Goal: Task Accomplishment & Management: Manage account settings

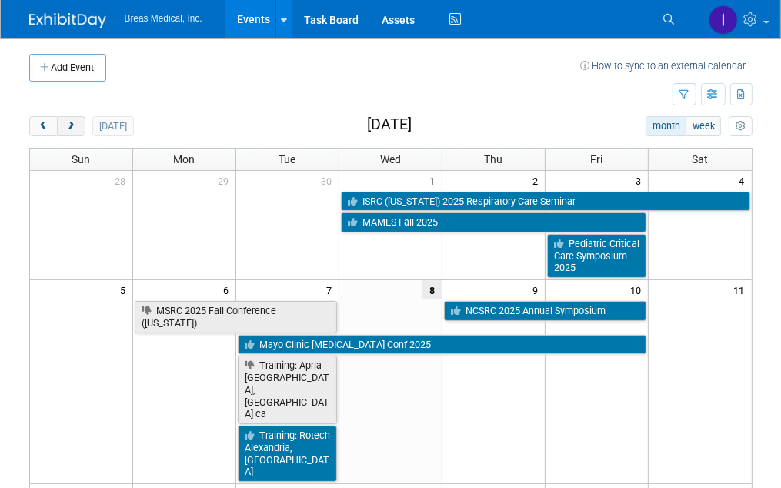
click at [69, 129] on span "next" at bounding box center [71, 127] width 12 height 10
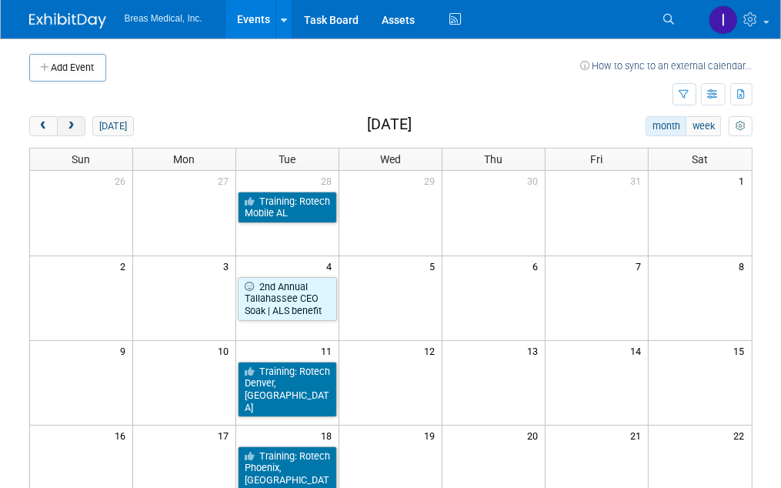
click at [69, 129] on span "next" at bounding box center [71, 127] width 12 height 10
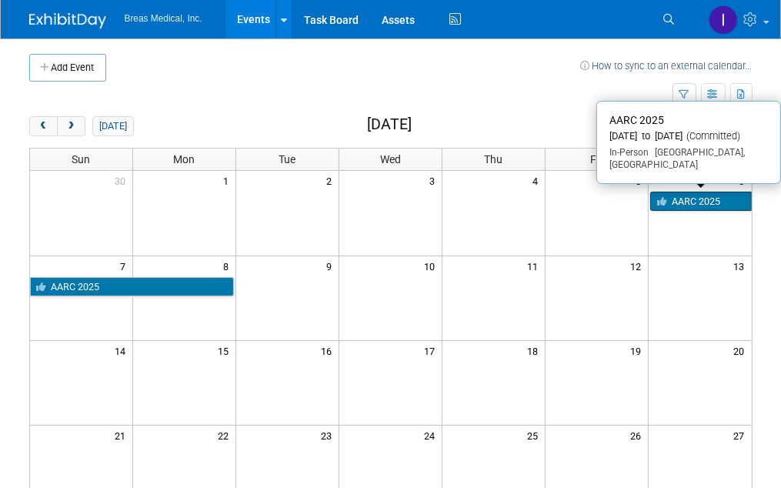
click at [717, 197] on link "AARC 2025" at bounding box center [701, 202] width 102 height 20
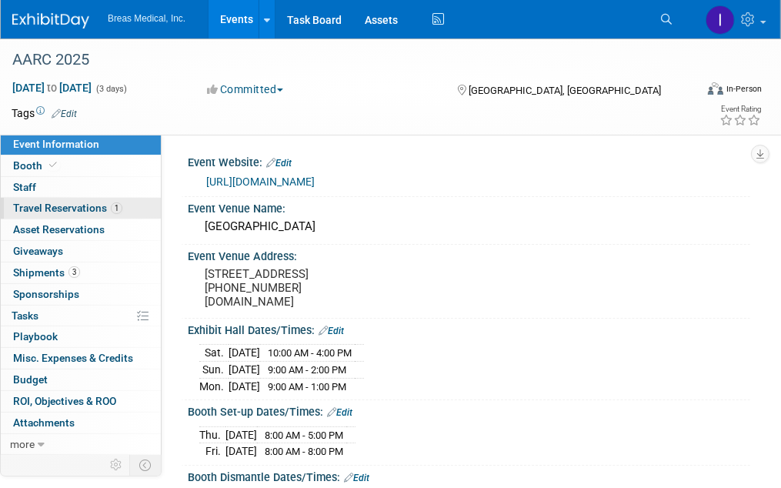
click at [27, 209] on span "Travel Reservations 1" at bounding box center [67, 208] width 109 height 12
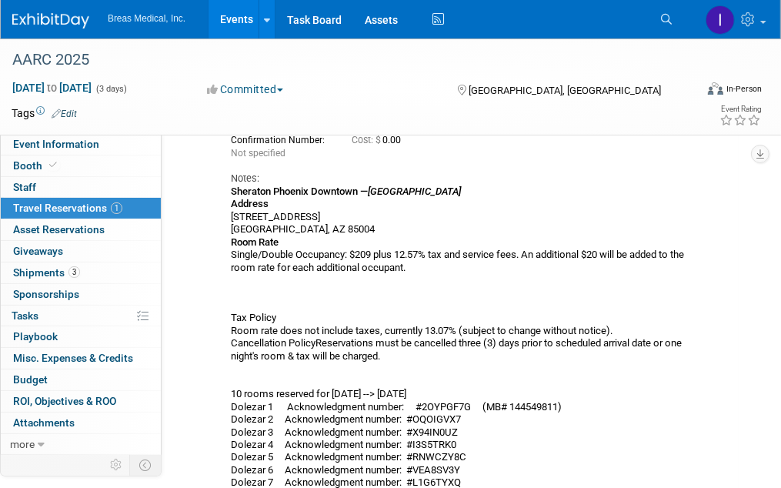
scroll to position [106, 0]
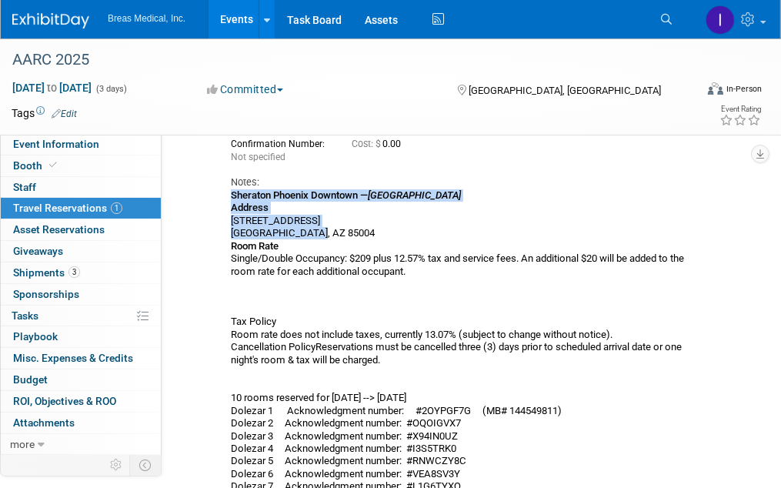
drag, startPoint x: 232, startPoint y: 196, endPoint x: 339, endPoint y: 236, distance: 115.0
click at [339, 236] on div "Sheraton Phoenix Downtown — AARC Headquarters Hotel Address 340 North 3rd Stree…" at bounding box center [461, 360] width 461 height 342
copy div "Sheraton Phoenix Downtown — AARC Headquarters Hotel Address 340 North 3rd Stree…"
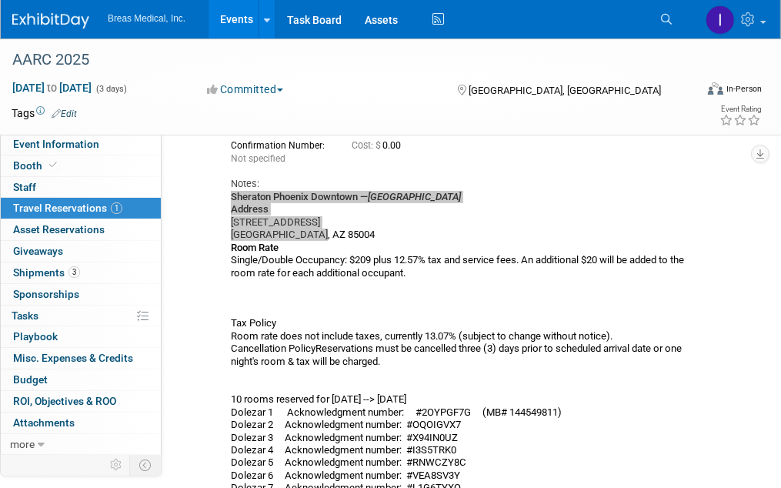
scroll to position [77, 0]
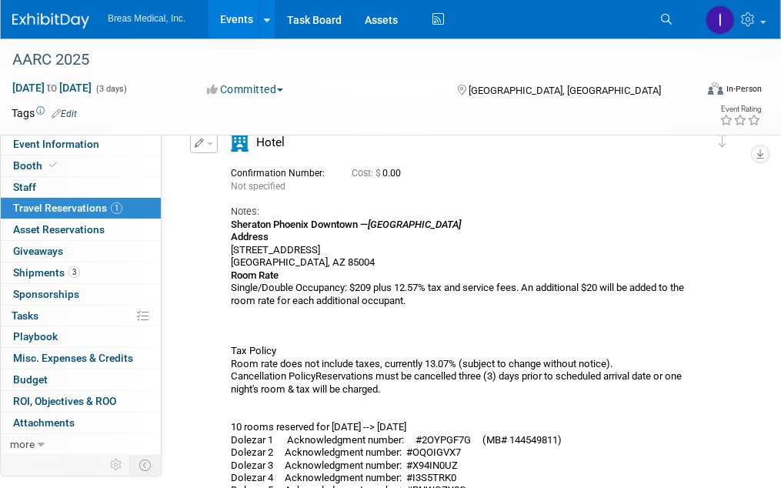
click at [387, 332] on div "Sheraton Phoenix Downtown — AARC Headquarters Hotel Address 340 North 3rd Stree…" at bounding box center [461, 390] width 461 height 342
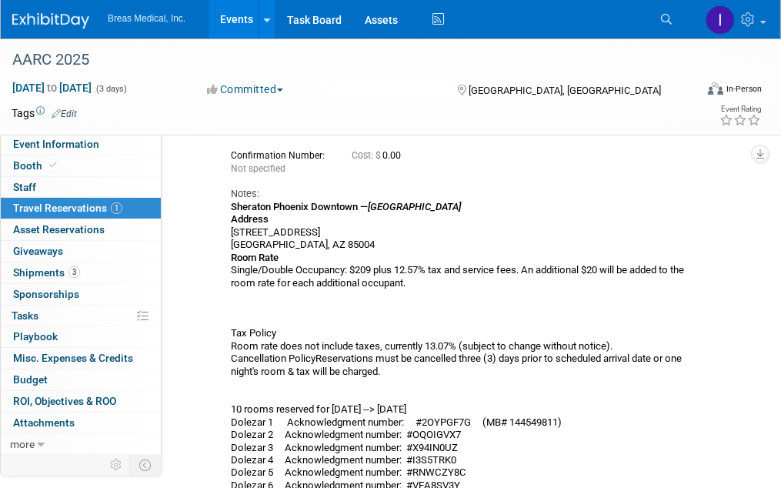
scroll to position [0, 0]
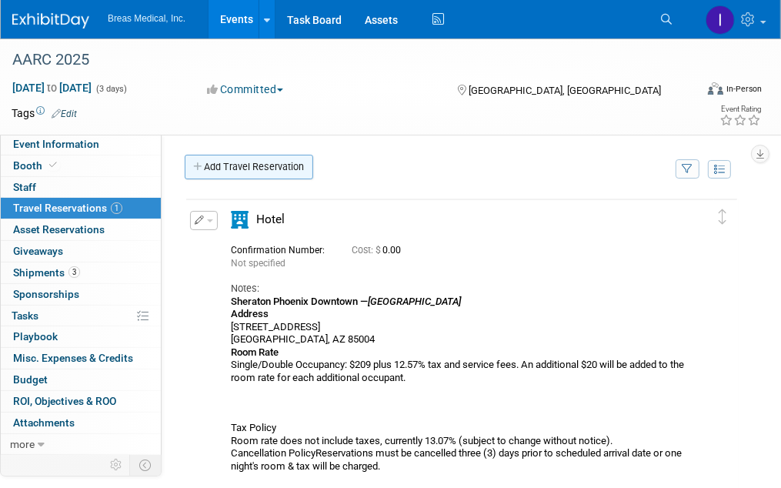
click at [283, 172] on link "Add Travel Reservation" at bounding box center [249, 167] width 129 height 25
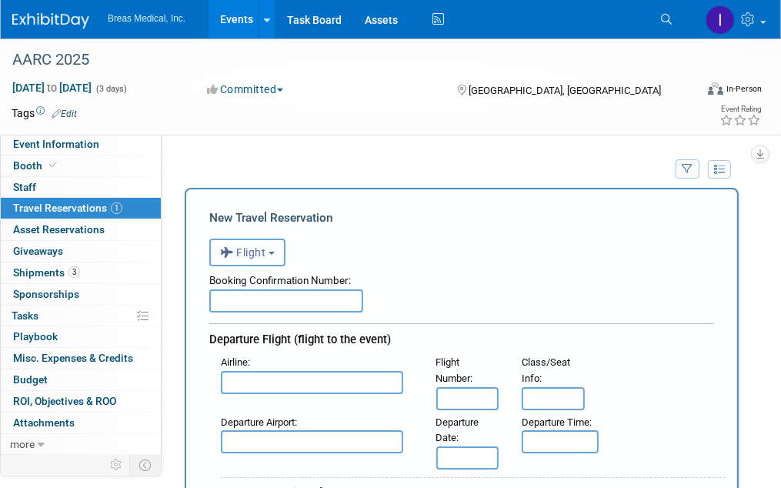
click at [242, 259] on button "Flight" at bounding box center [247, 253] width 76 height 28
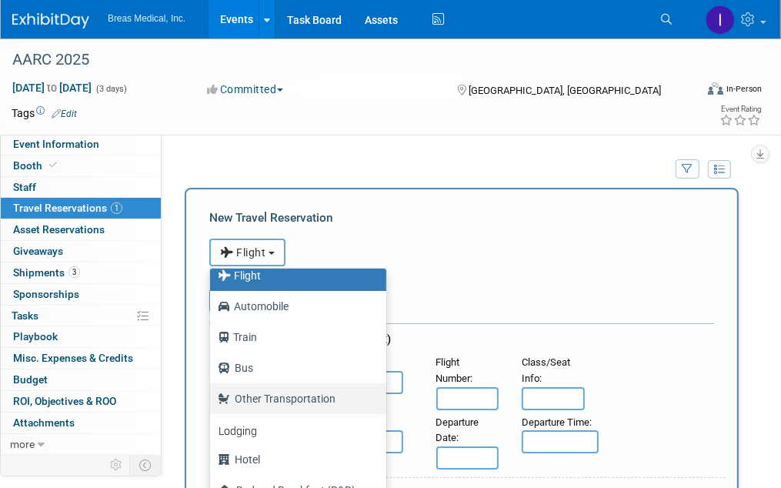
scroll to position [65, 0]
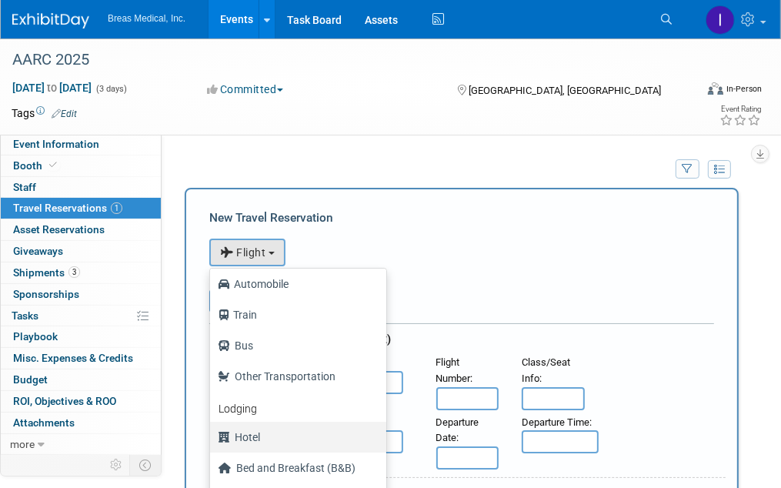
click at [252, 433] on label "Hotel" at bounding box center [294, 437] width 153 height 25
click at [212, 433] on input "Hotel" at bounding box center [207, 435] width 10 height 10
select select "6"
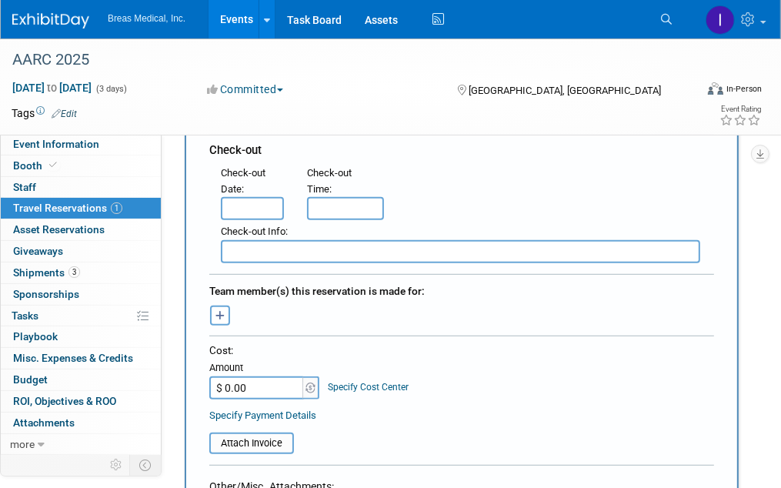
scroll to position [693, 0]
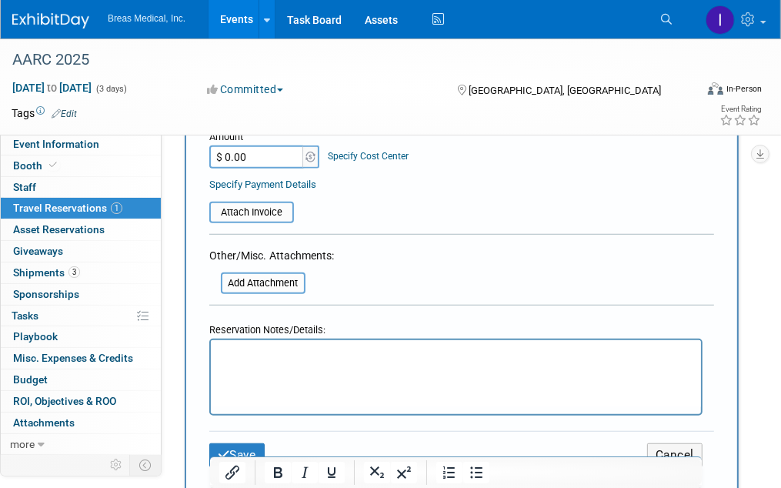
click at [280, 363] on html at bounding box center [455, 351] width 490 height 22
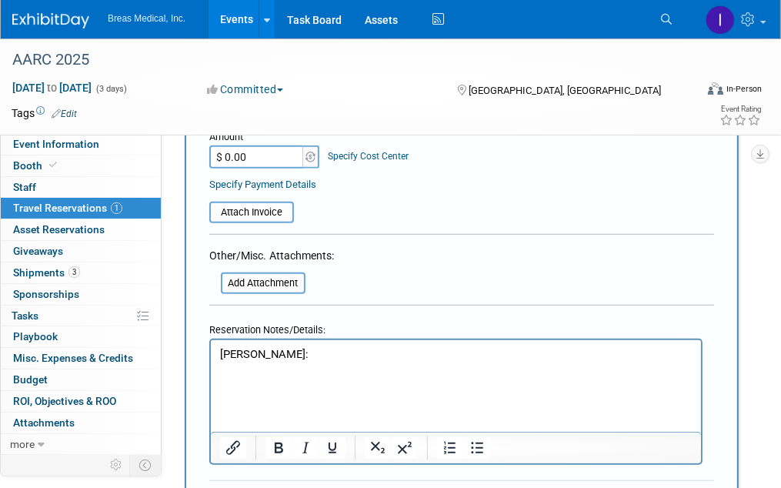
click at [221, 384] on p "Rich Text Area. Press ALT-0 for help." at bounding box center [455, 386] width 473 height 16
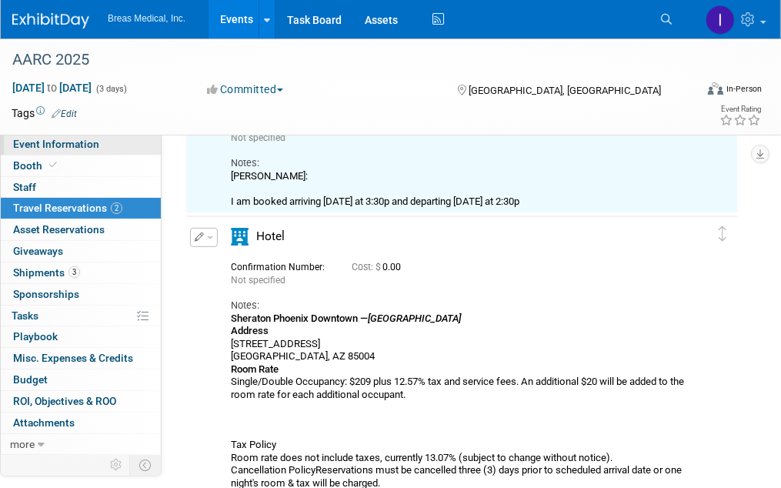
scroll to position [0, 0]
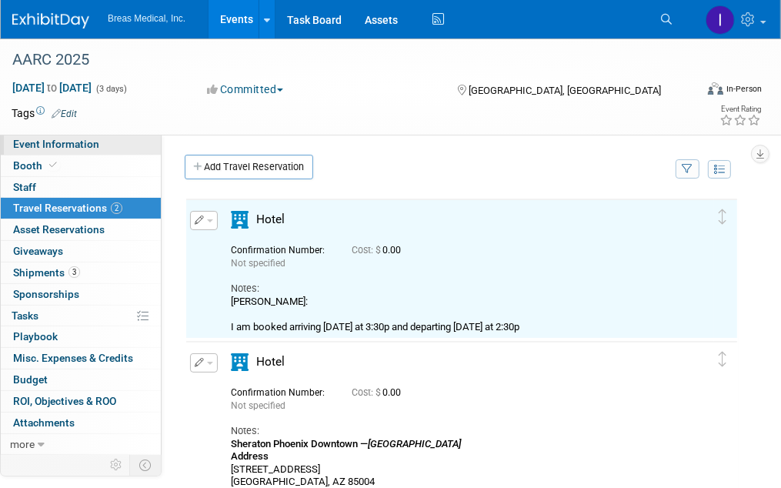
click at [83, 142] on span "Event Information" at bounding box center [56, 144] width 86 height 12
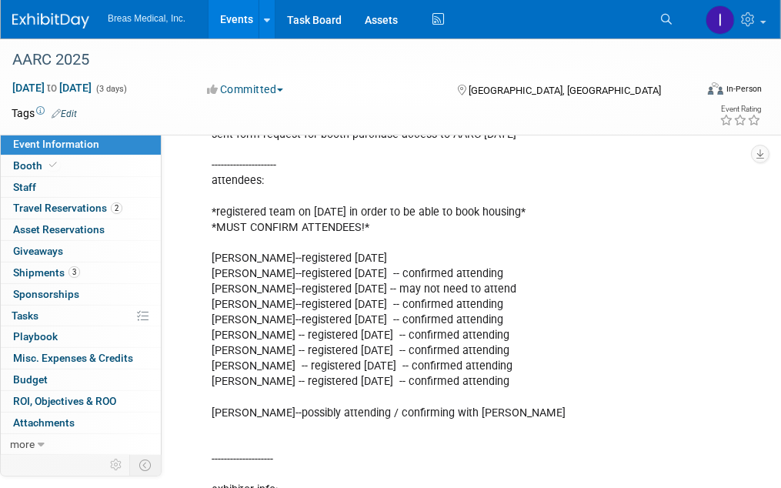
scroll to position [462, 0]
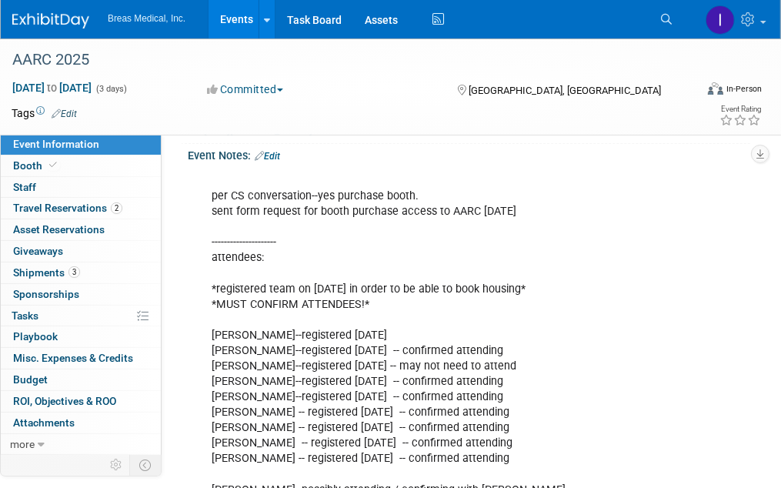
click at [266, 159] on link "Edit" at bounding box center [267, 156] width 25 height 11
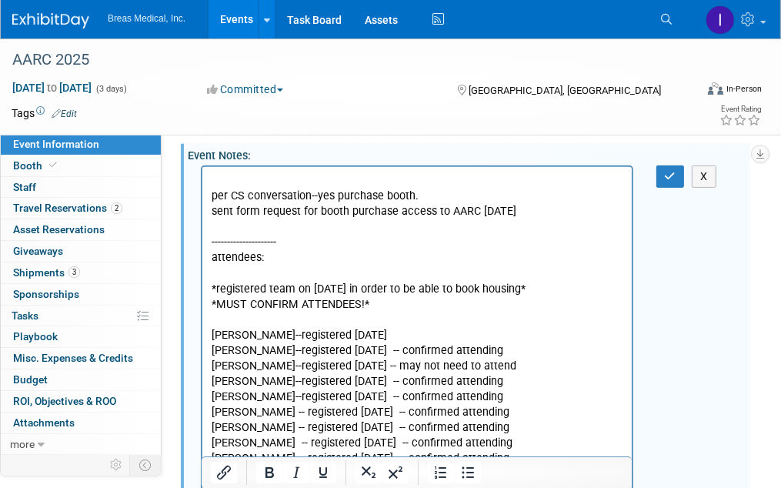
scroll to position [0, 0]
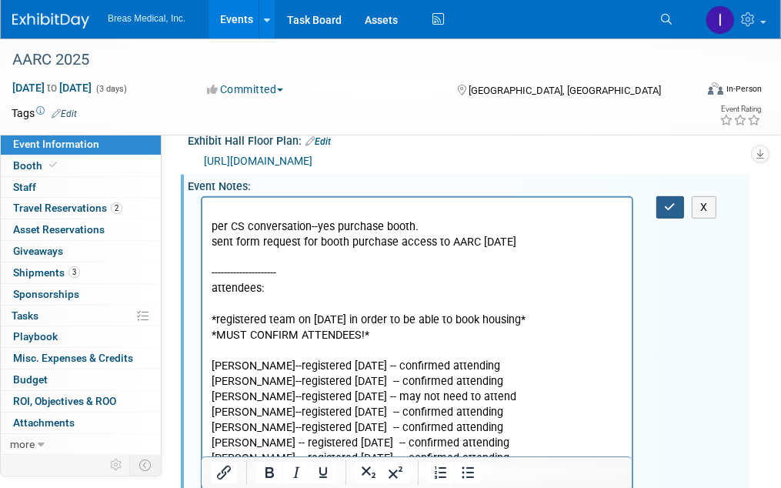
scroll to position [385, 0]
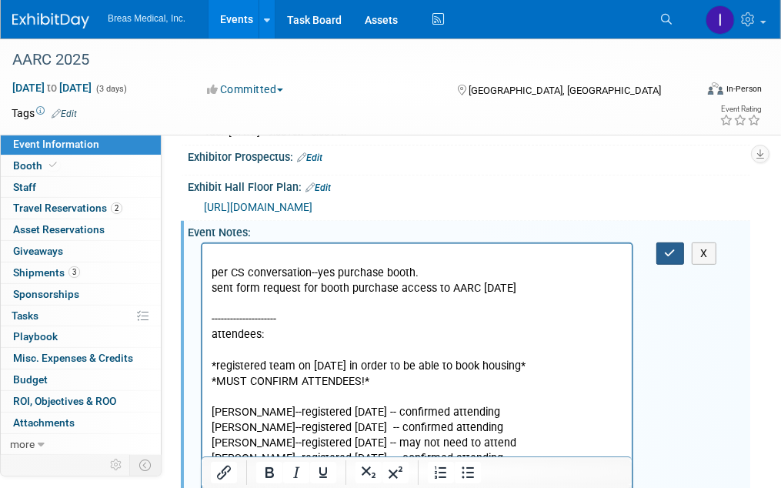
click at [679, 257] on button "button" at bounding box center [671, 253] width 28 height 22
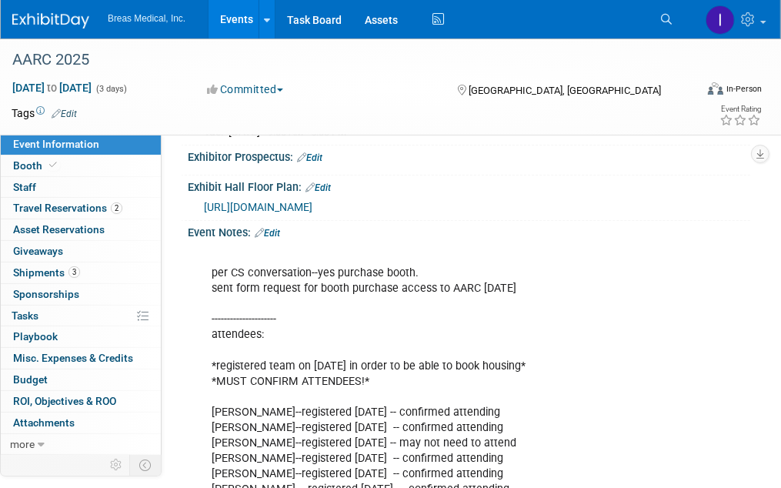
click at [234, 22] on link "Events" at bounding box center [237, 19] width 56 height 38
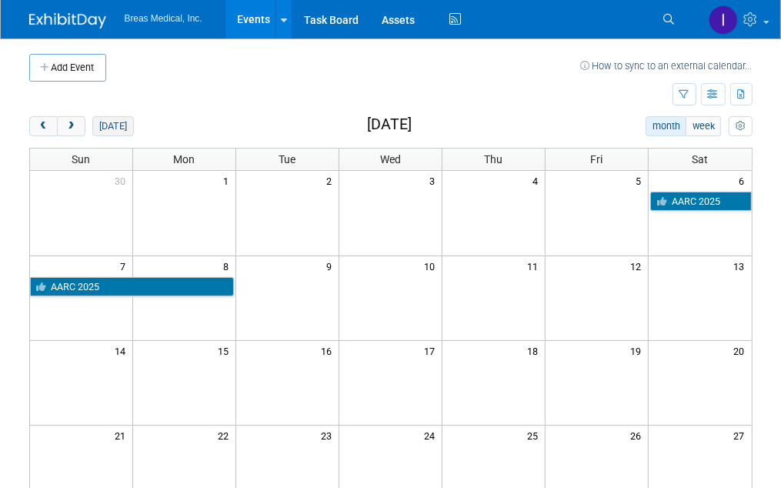
click at [111, 123] on button "[DATE]" at bounding box center [112, 126] width 41 height 20
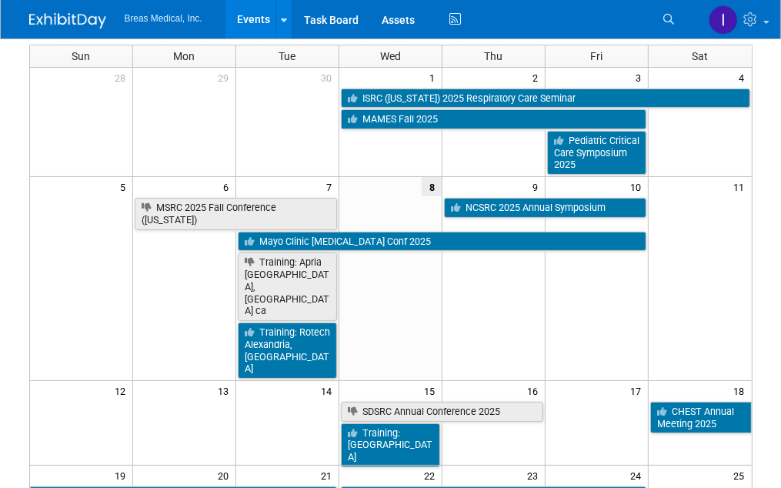
scroll to position [77, 0]
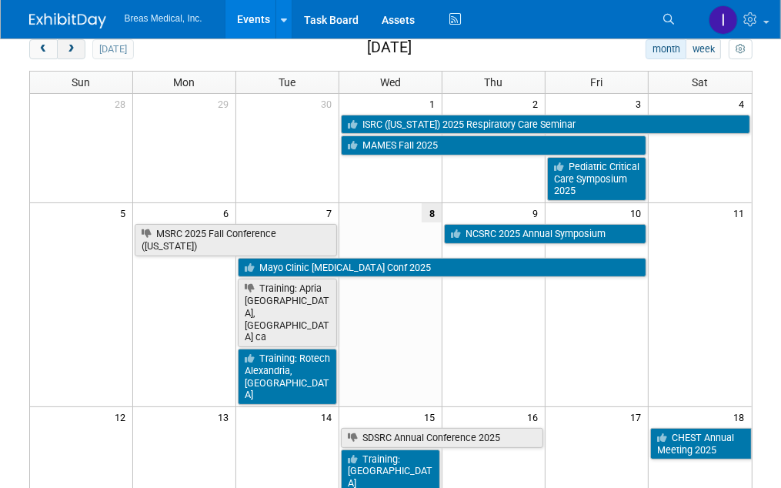
click at [70, 49] on span "next" at bounding box center [71, 50] width 12 height 10
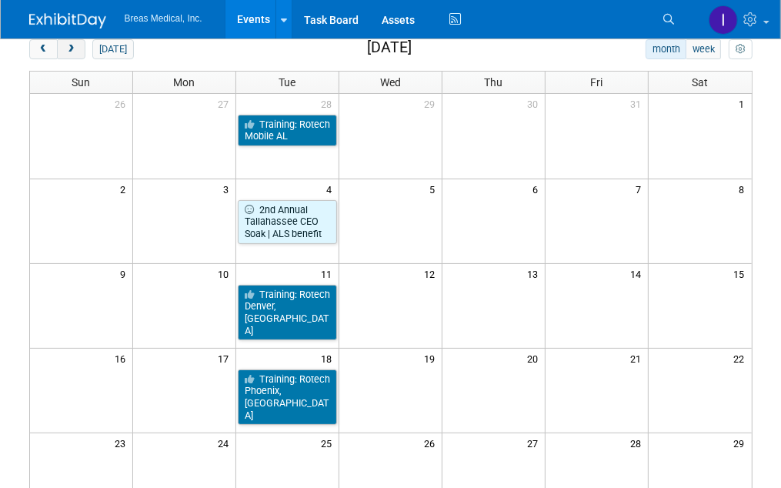
click at [70, 49] on span "next" at bounding box center [71, 50] width 12 height 10
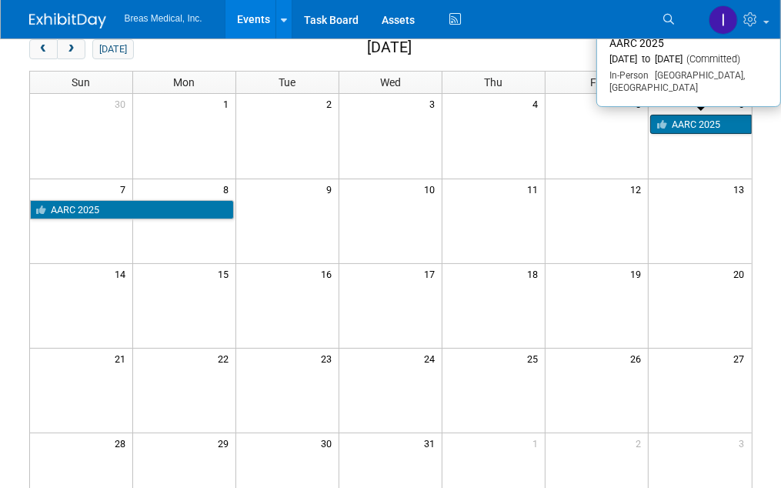
click at [686, 117] on link "AARC 2025" at bounding box center [701, 125] width 102 height 20
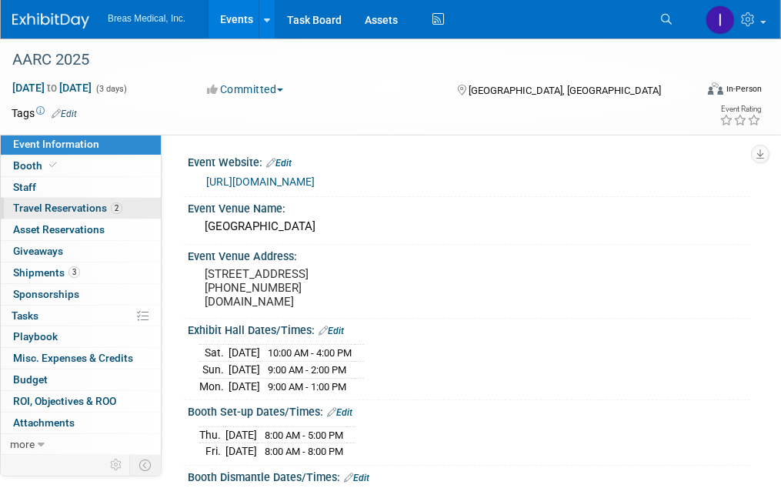
click at [52, 207] on span "Travel Reservations 2" at bounding box center [67, 208] width 109 height 12
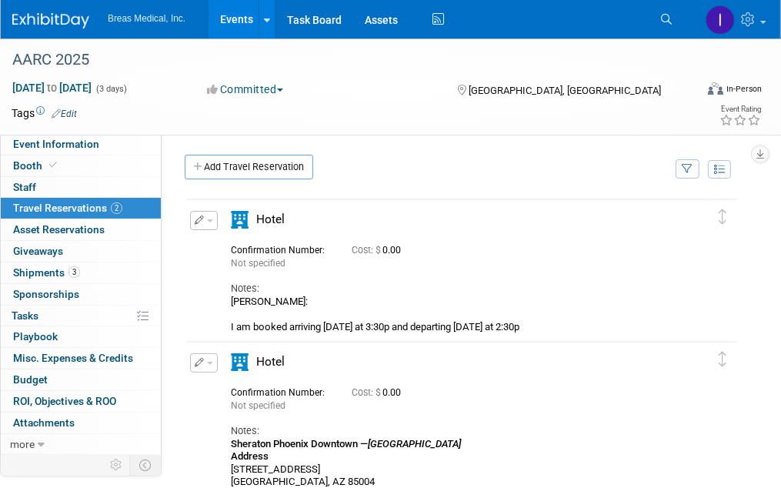
click at [190, 220] on button "button" at bounding box center [204, 220] width 28 height 19
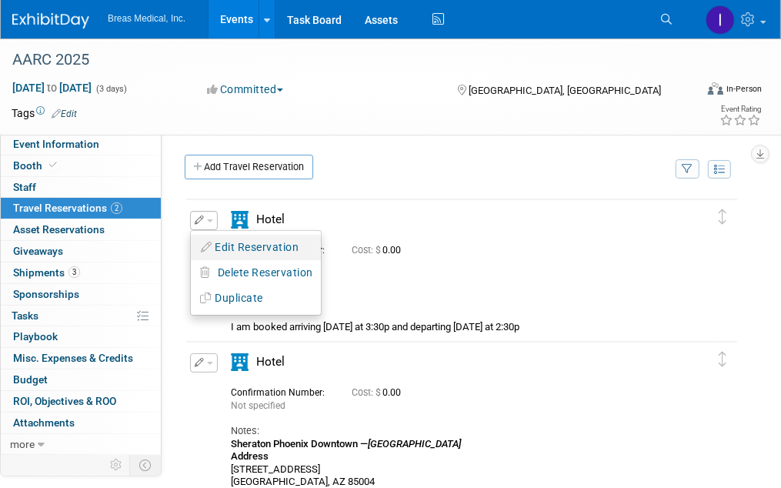
click at [222, 242] on button "Edit Reservation" at bounding box center [256, 247] width 130 height 22
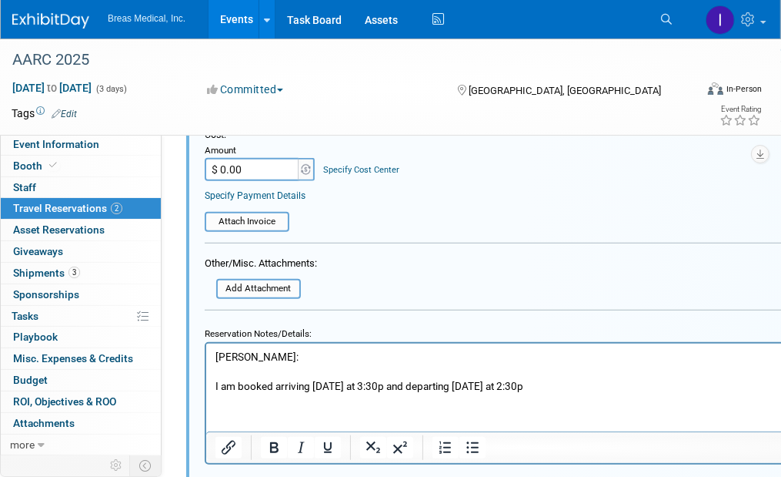
scroll to position [717, 0]
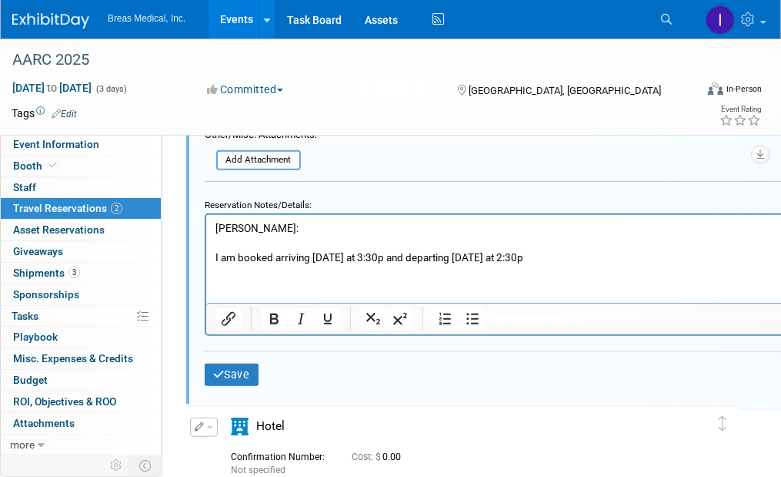
click at [256, 264] on html "Chris: I am booked arriving Friday at 3:30p and departing Sunday at 2:30p" at bounding box center [526, 239] width 640 height 50
click at [601, 256] on p "Chris: I am booked arriving Friday at 3:30p and departing Sunday at 2:30p" at bounding box center [526, 242] width 622 height 44
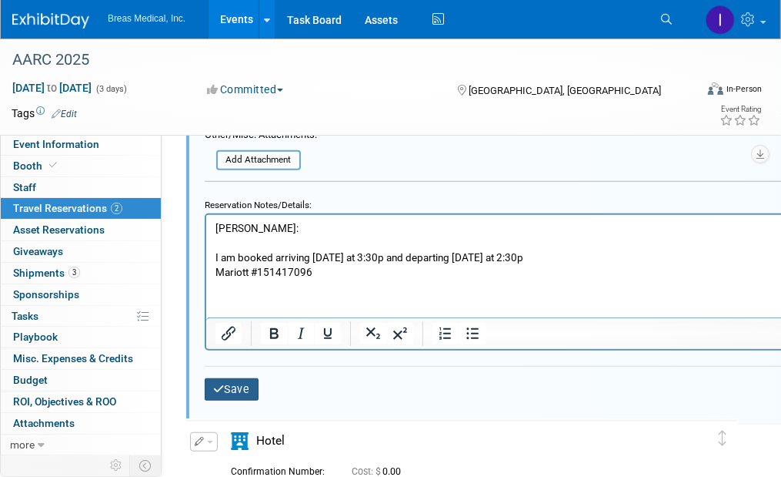
click at [225, 378] on button "Save" at bounding box center [232, 389] width 54 height 22
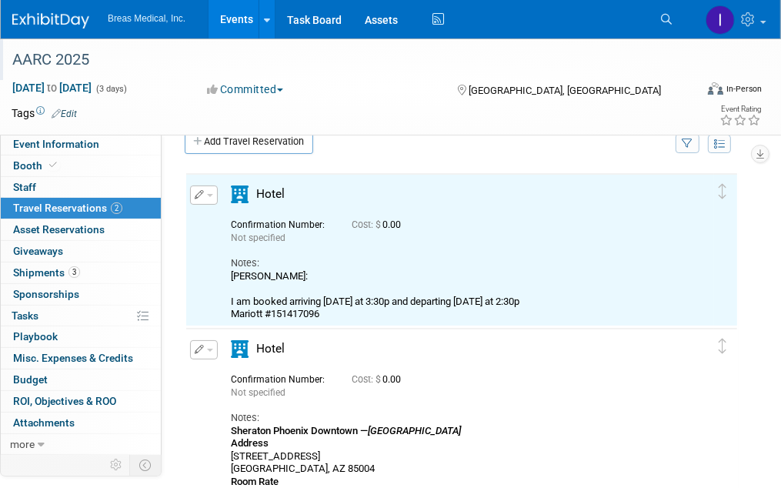
scroll to position [24, 0]
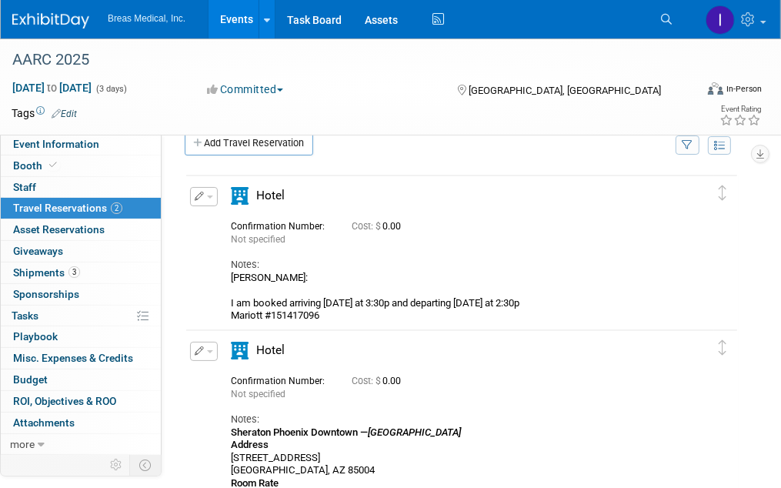
click at [232, 21] on link "Events" at bounding box center [237, 19] width 56 height 38
